Goal: Contribute content

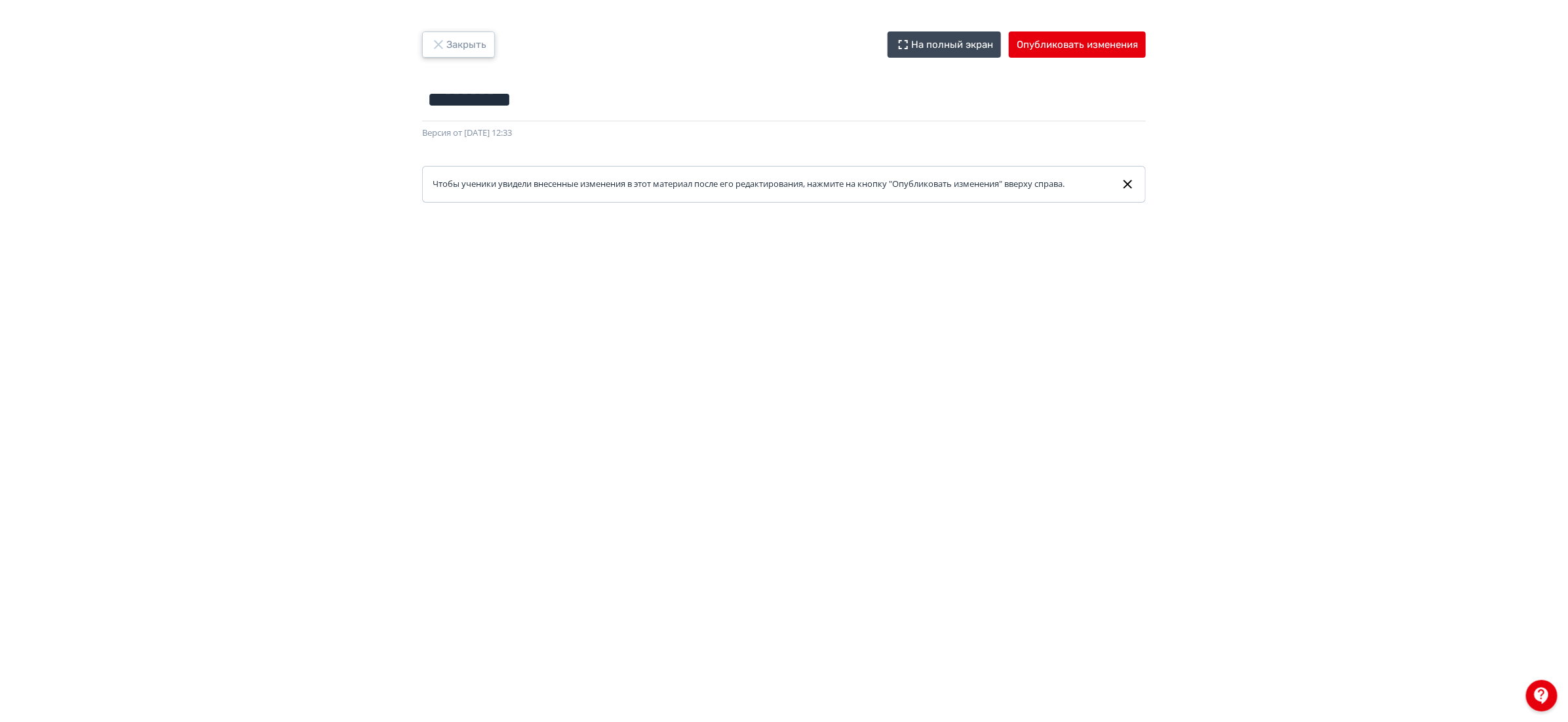
click at [446, 38] on button "Закрыть" at bounding box center [458, 44] width 73 height 26
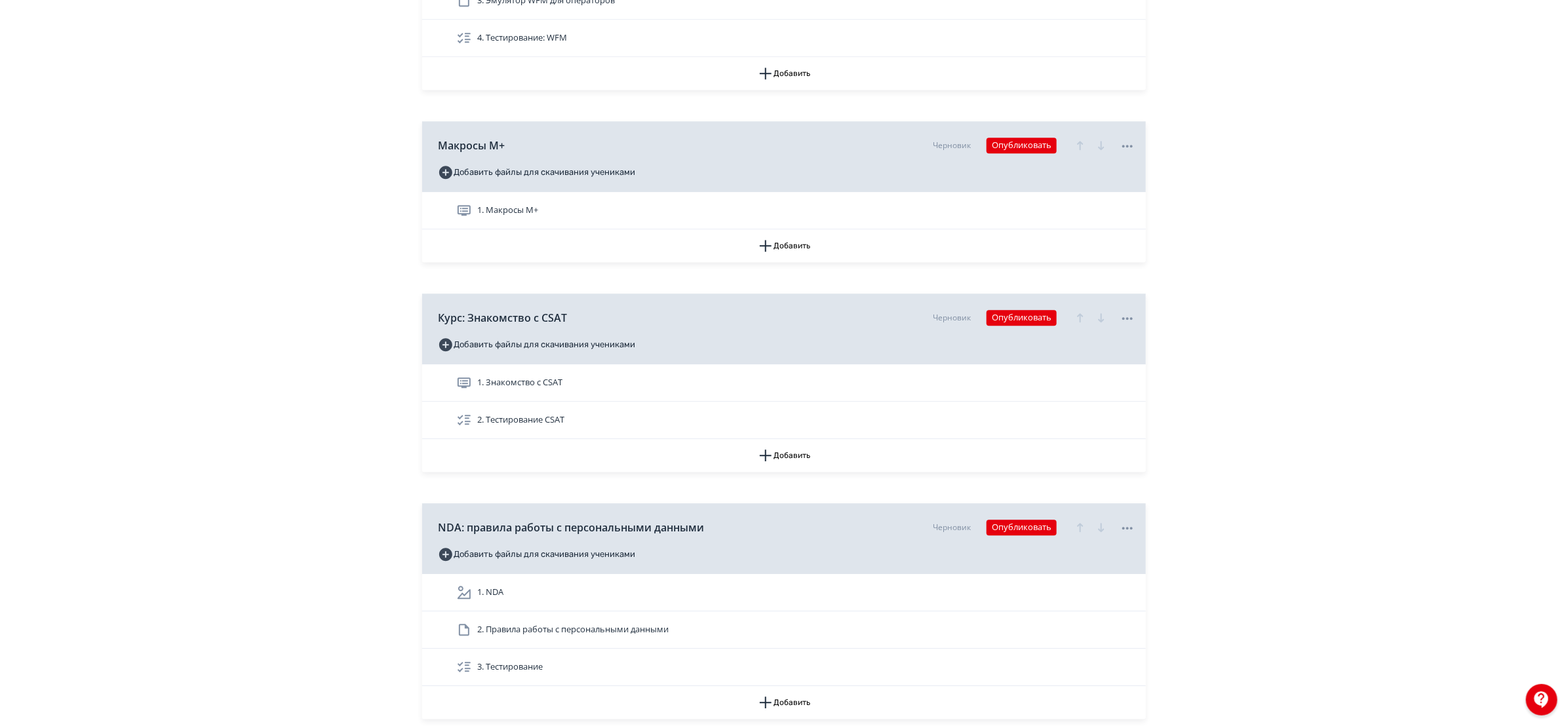
scroll to position [8172, 0]
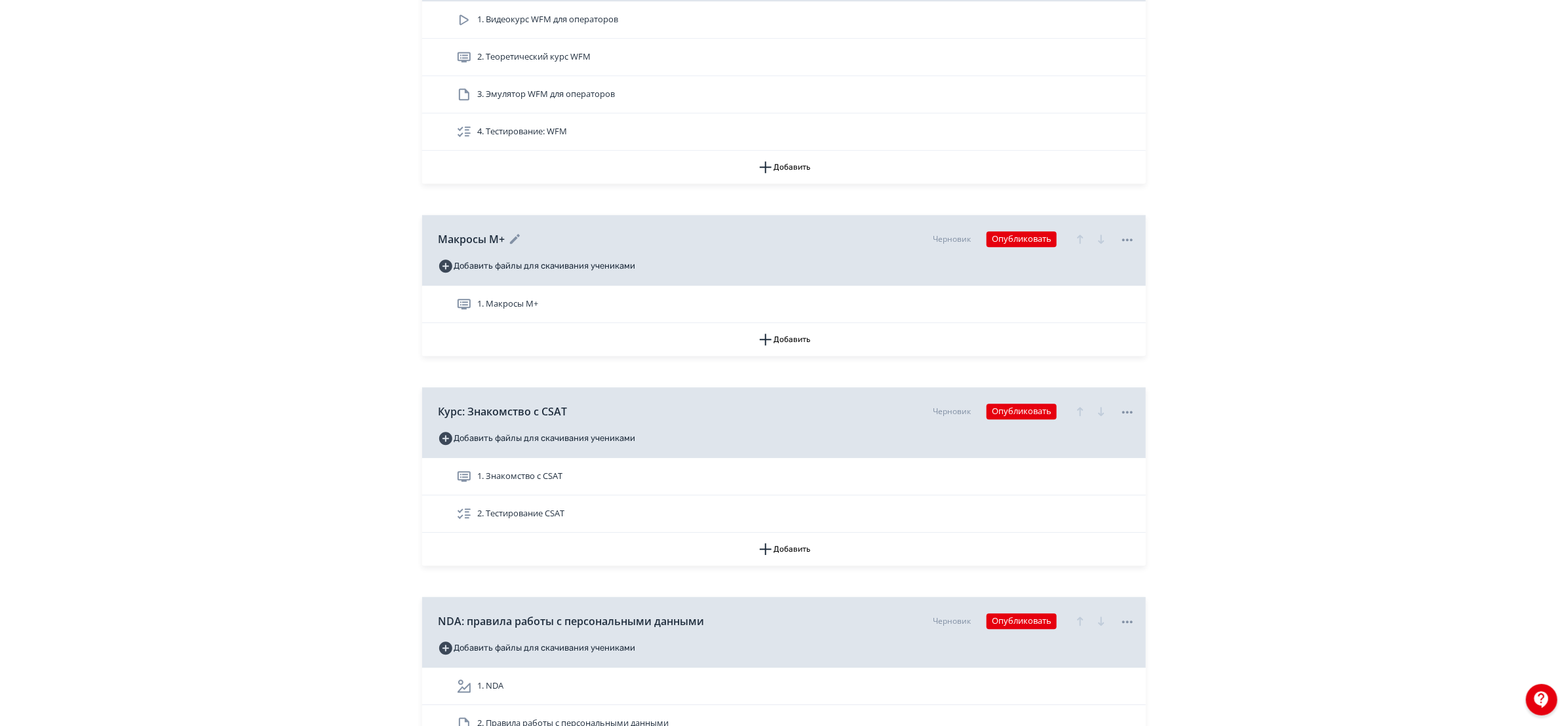
click at [1027, 252] on div "Черновик Опубликовать" at bounding box center [1034, 239] width 203 height 26
click at [1027, 247] on button "Опубликовать" at bounding box center [1021, 239] width 70 height 16
click at [1011, 404] on button "Опубликовать сейчас" at bounding box center [1019, 405] width 139 height 16
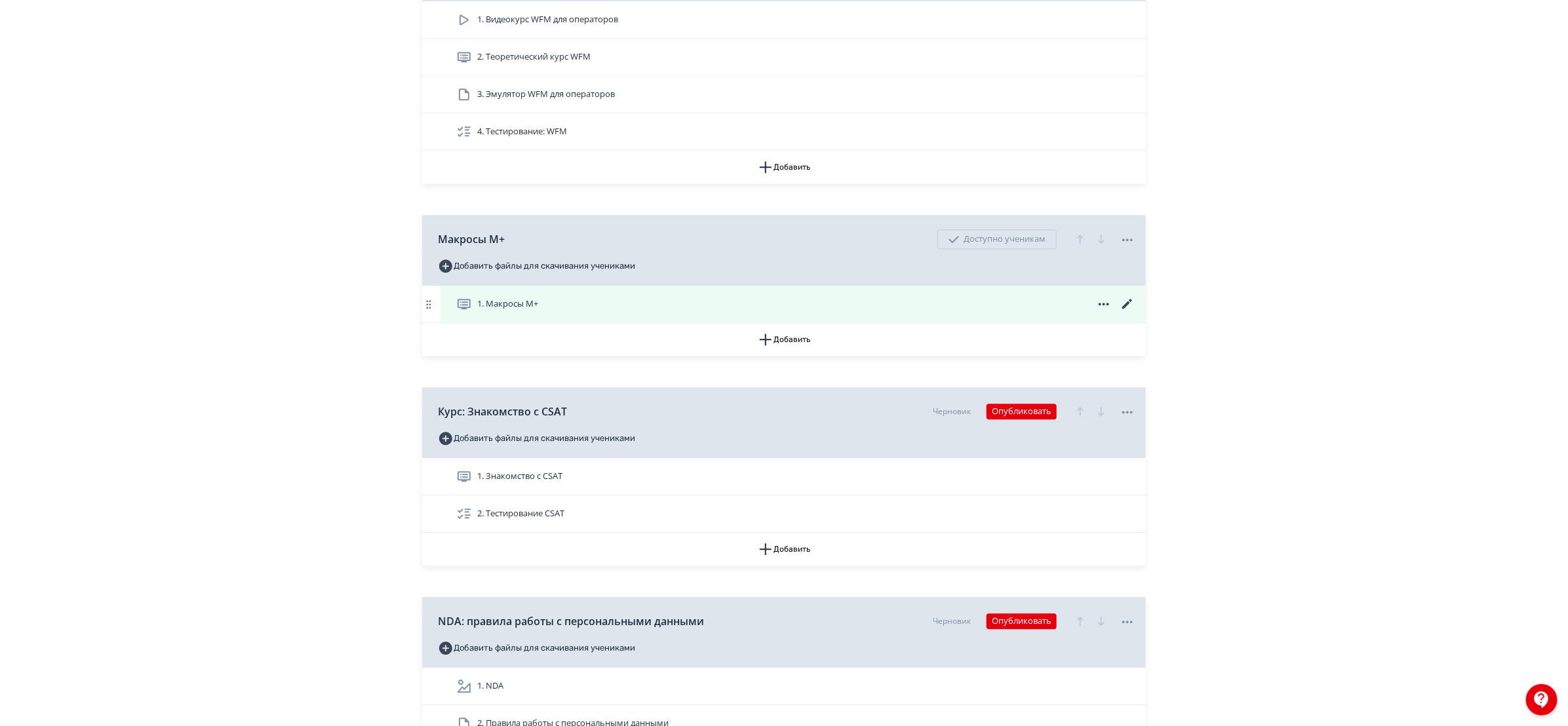
click at [1130, 309] on icon at bounding box center [1126, 303] width 10 height 10
